Goal: Use online tool/utility: Utilize a website feature to perform a specific function

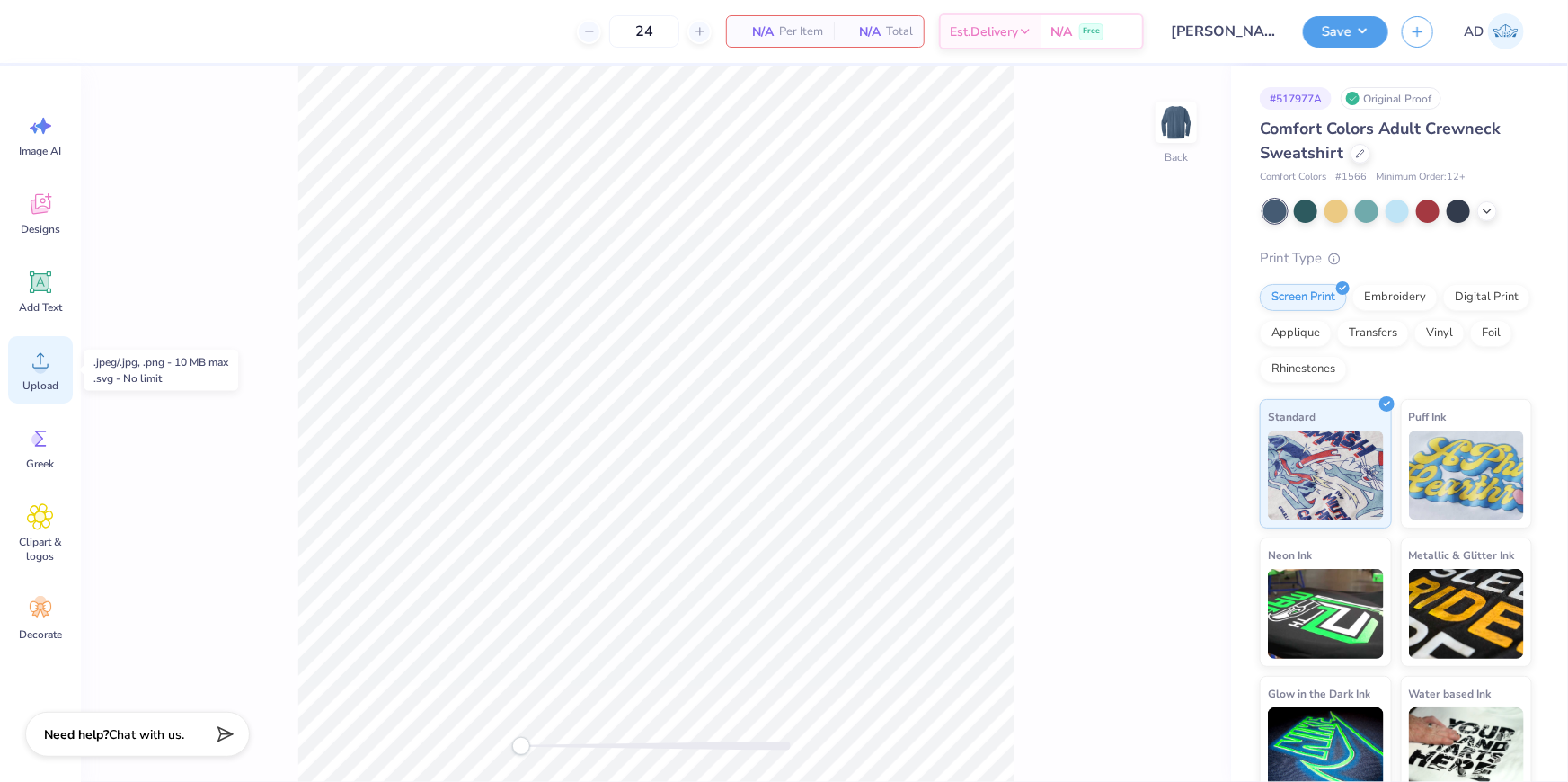
click at [53, 378] on span "Upload" at bounding box center [40, 385] width 36 height 15
click at [40, 363] on icon at bounding box center [40, 361] width 16 height 16
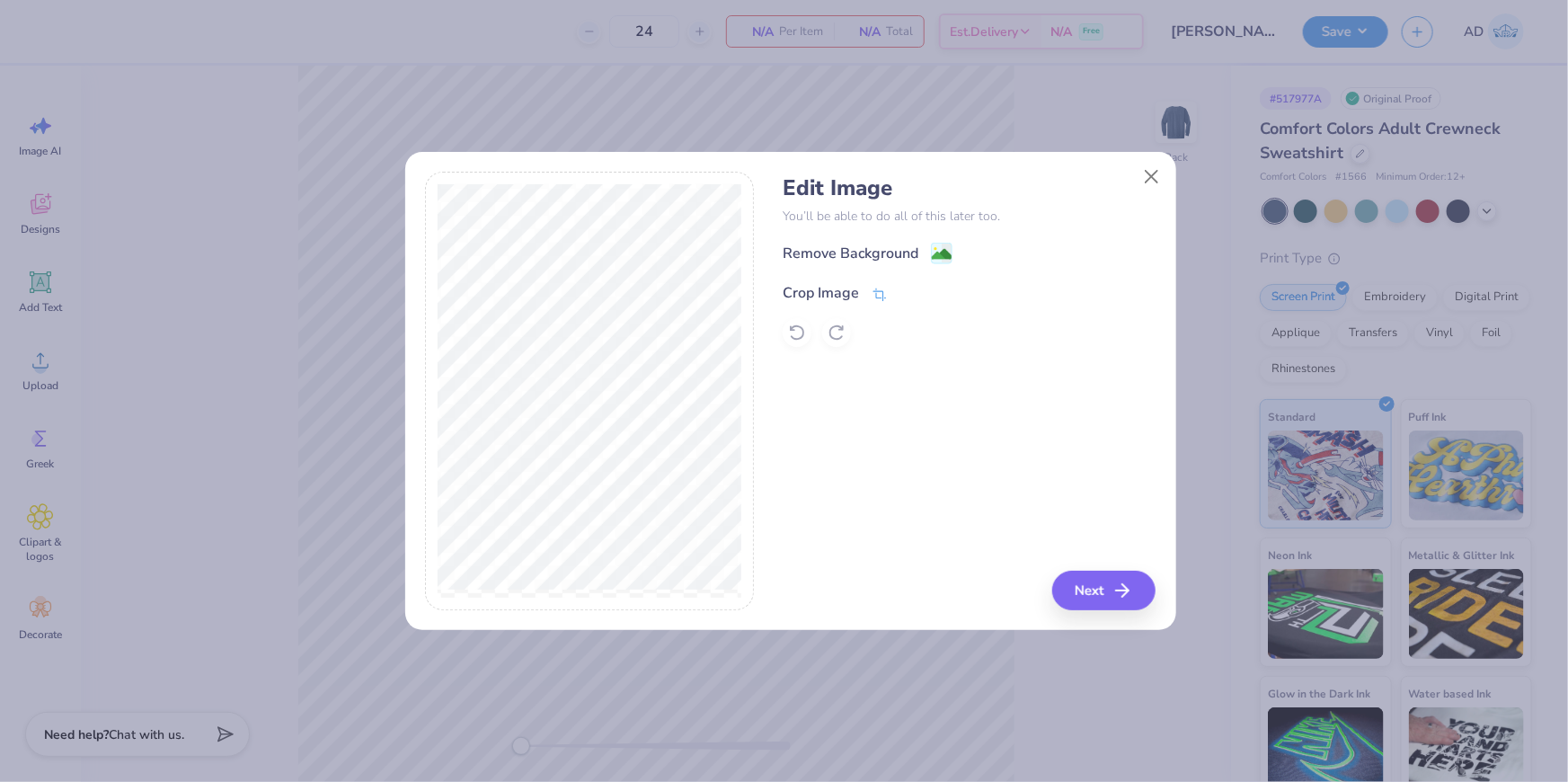
click at [840, 283] on div "Crop Image" at bounding box center [821, 293] width 77 height 22
click at [904, 283] on div at bounding box center [923, 292] width 45 height 22
click at [910, 288] on icon at bounding box center [909, 291] width 11 height 11
click at [939, 248] on image at bounding box center [942, 256] width 20 height 20
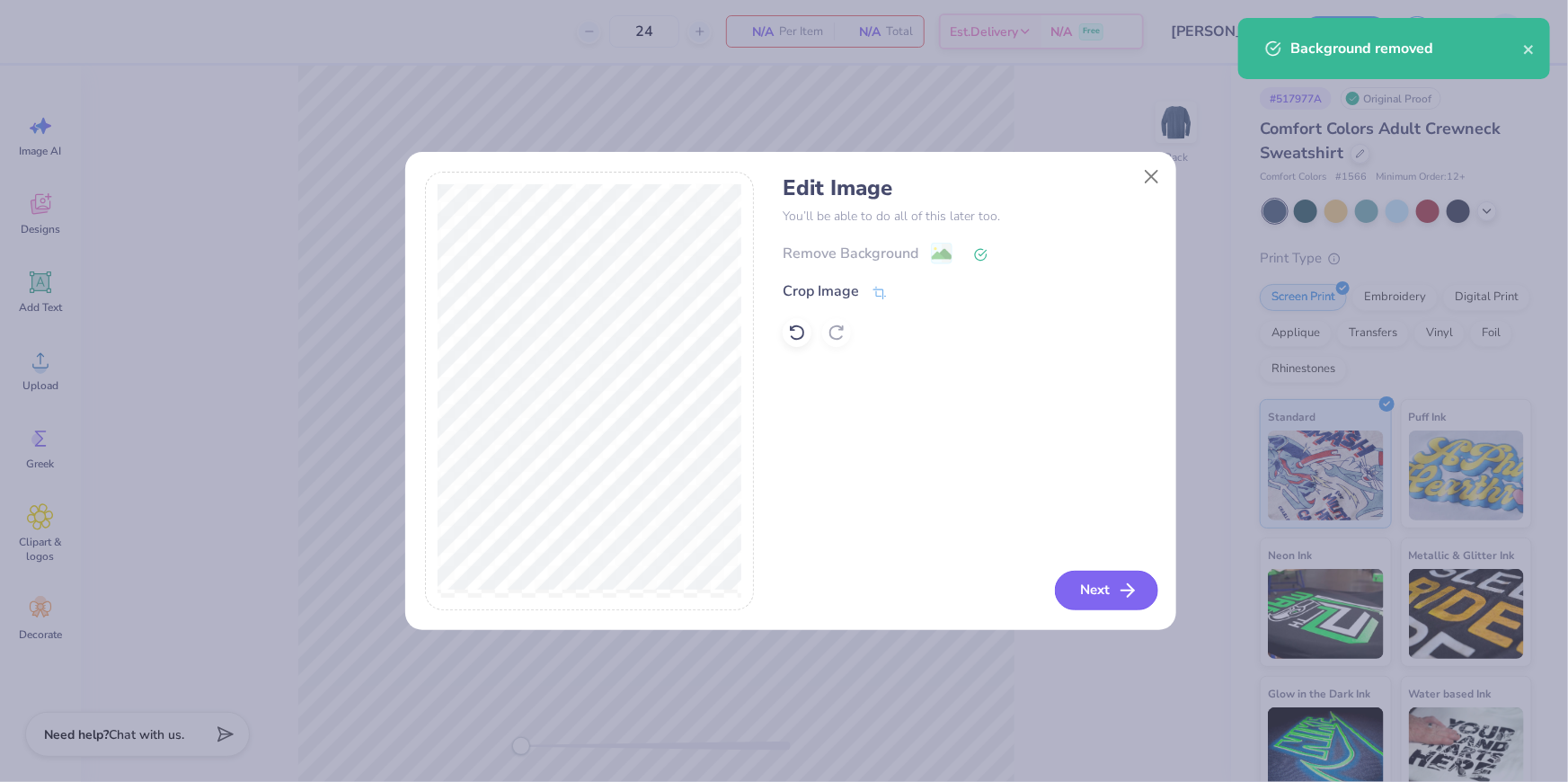
click at [1103, 591] on button "Next" at bounding box center [1106, 590] width 103 height 39
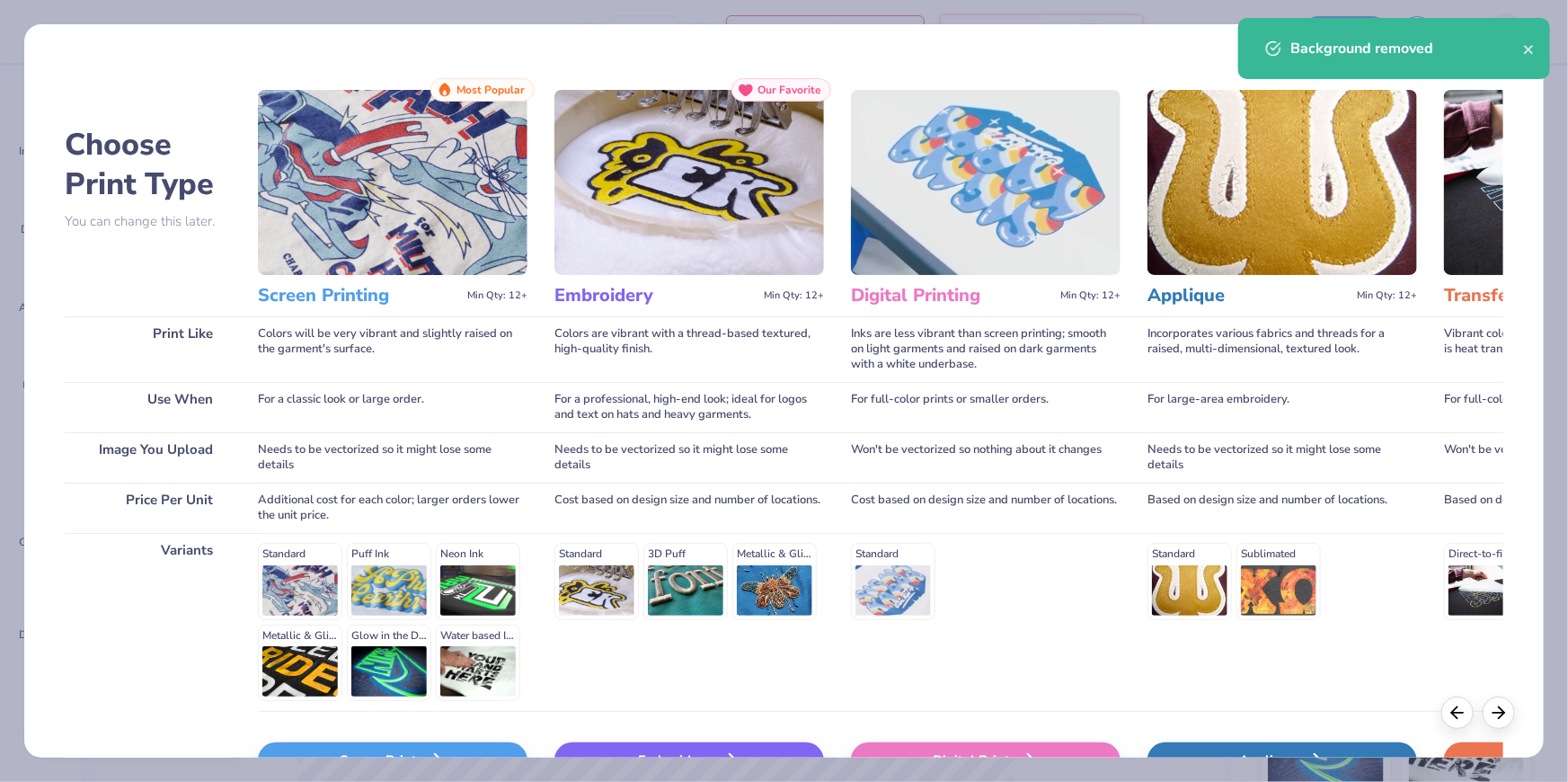
scroll to position [114, 0]
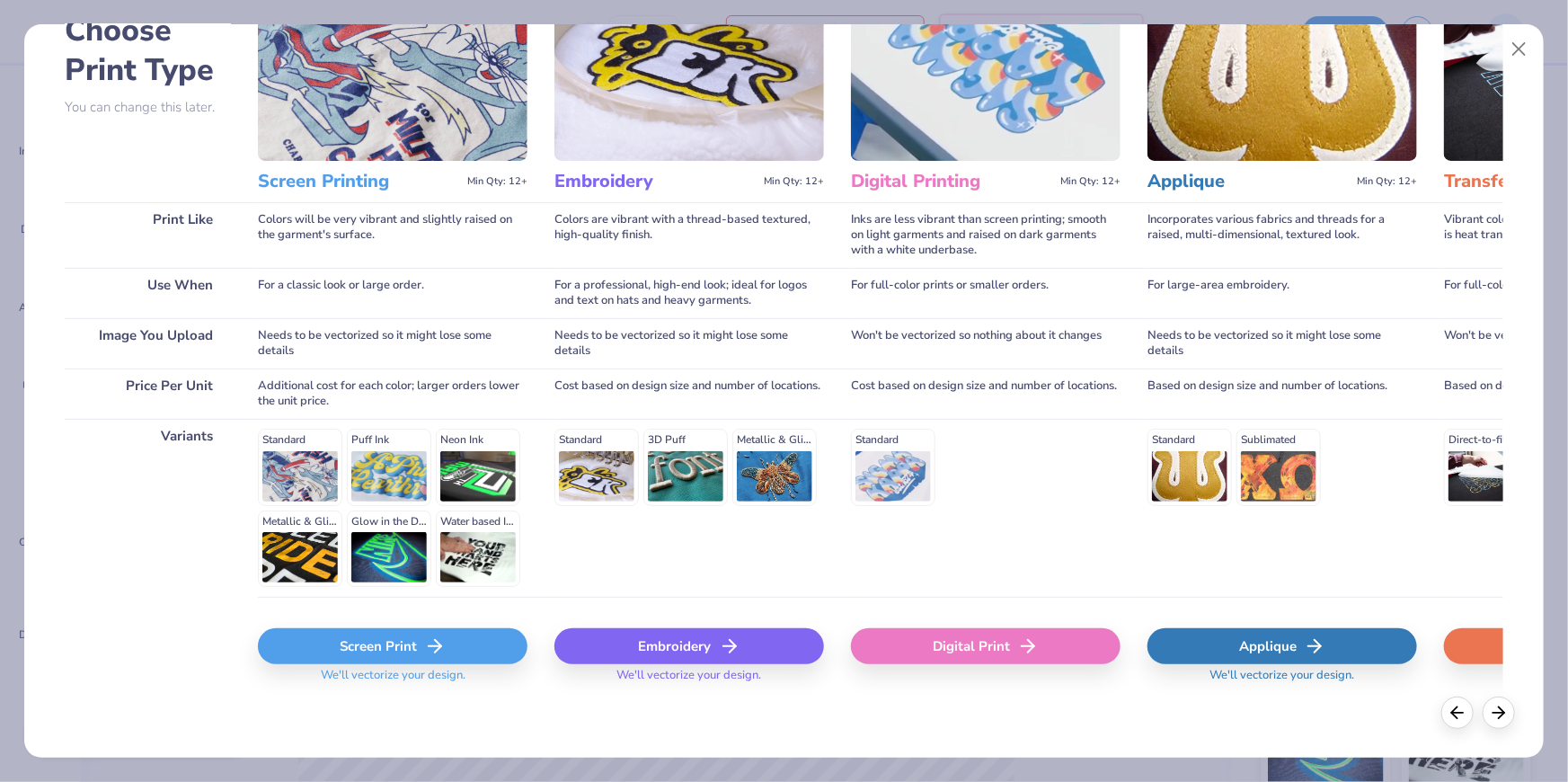
click at [473, 636] on div "Screen Print" at bounding box center [393, 646] width 270 height 36
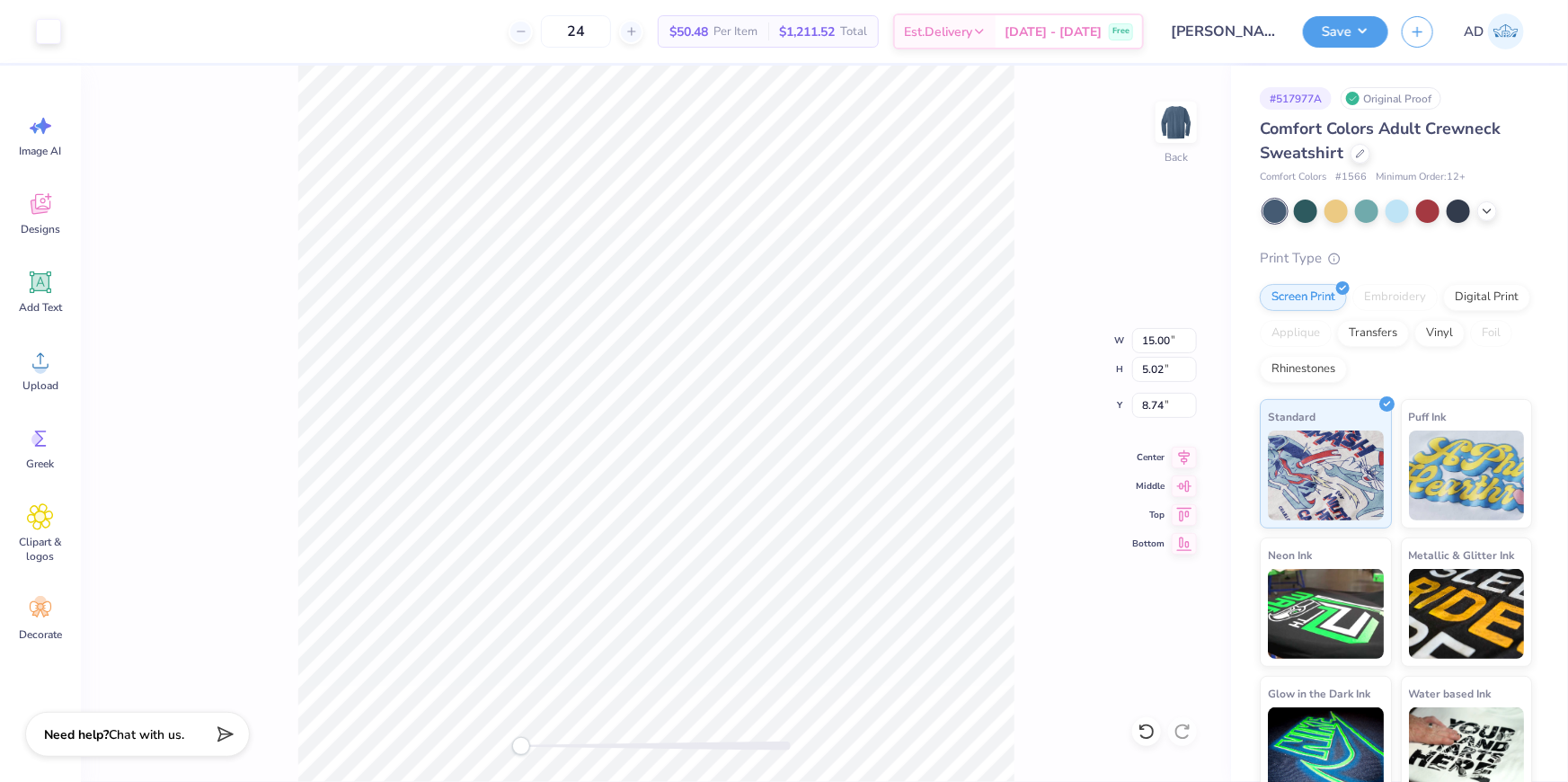
type input "9.78"
type input "3.27"
type input "10.49"
